Goal: Find contact information: Find contact information

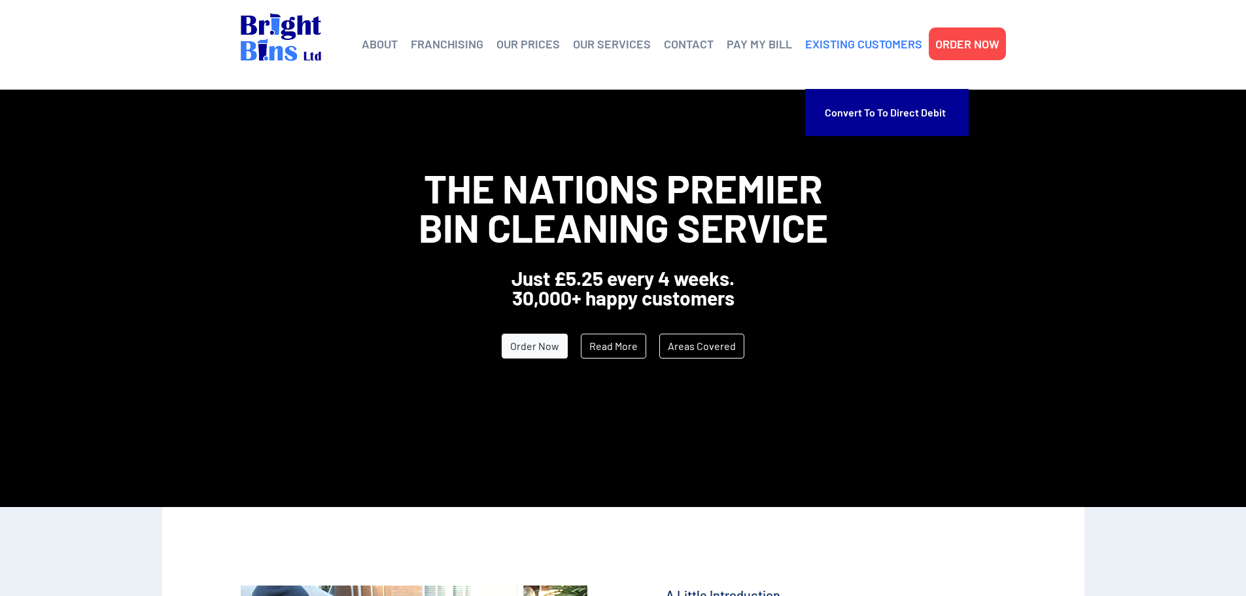
click at [874, 43] on link "EXISTING CUSTOMERS" at bounding box center [863, 44] width 117 height 20
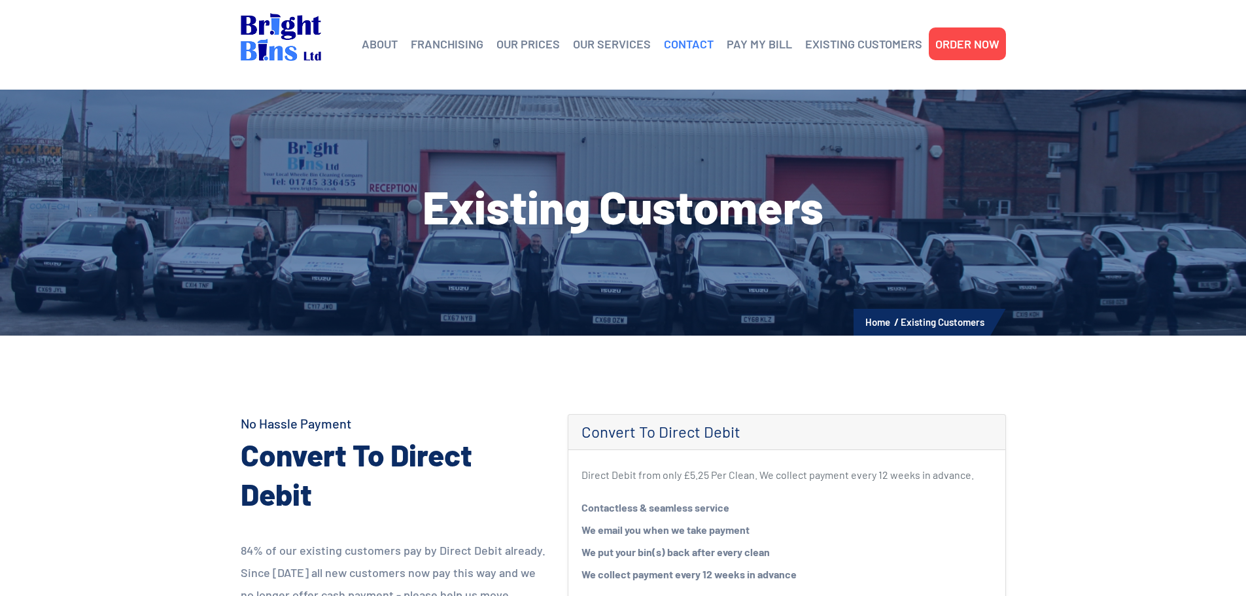
click at [688, 47] on link "CONTACT" at bounding box center [689, 44] width 50 height 20
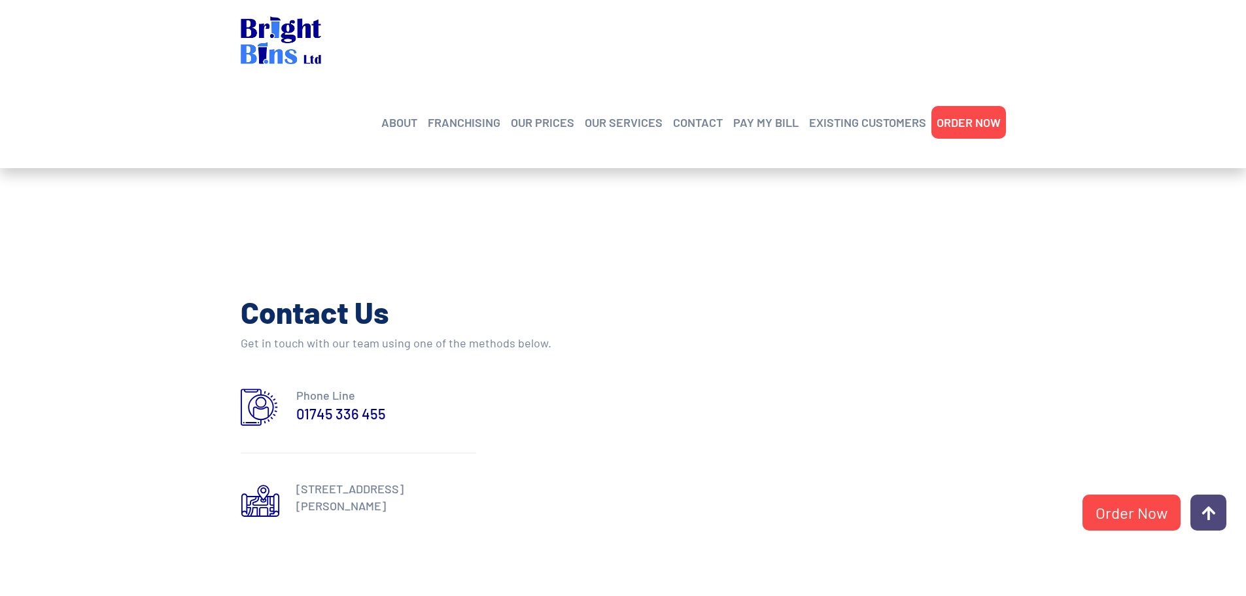
scroll to position [589, 0]
